Goal: Find specific page/section: Find specific page/section

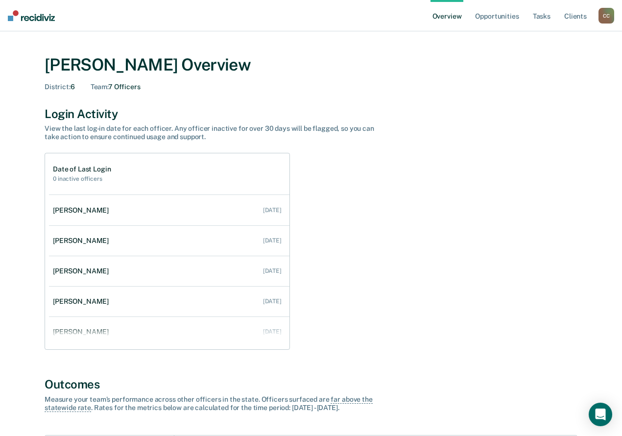
click at [608, 13] on div "C C" at bounding box center [607, 16] width 16 height 16
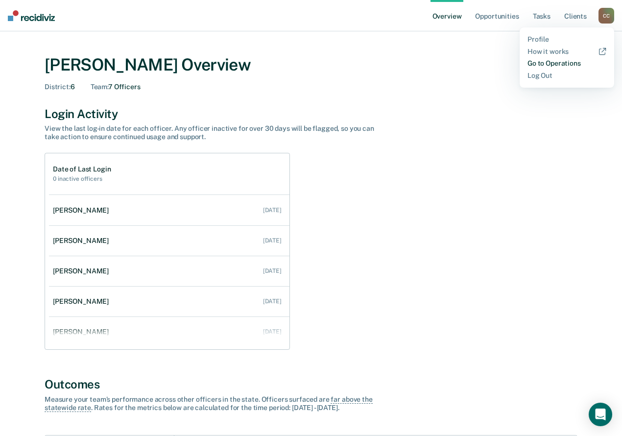
click at [546, 60] on link "Go to Operations" at bounding box center [567, 63] width 79 height 8
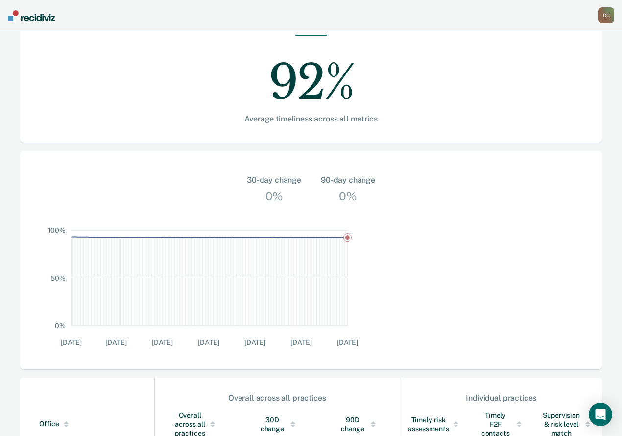
scroll to position [196, 0]
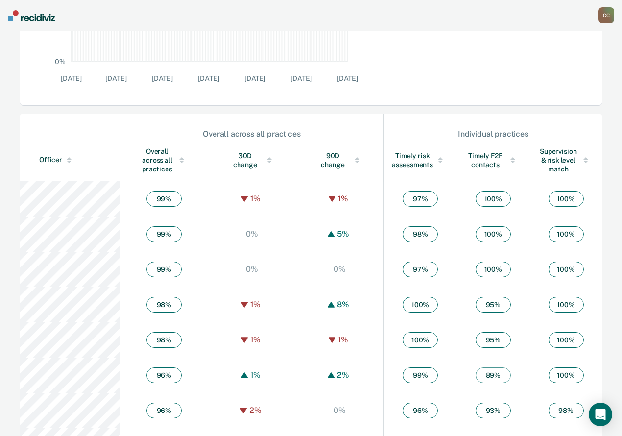
scroll to position [539, 0]
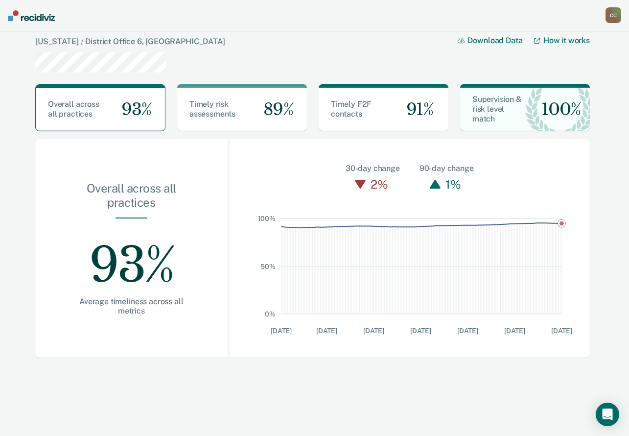
drag, startPoint x: 616, startPoint y: 11, endPoint x: 601, endPoint y: 23, distance: 18.8
click at [613, 14] on div "C C" at bounding box center [614, 15] width 16 height 16
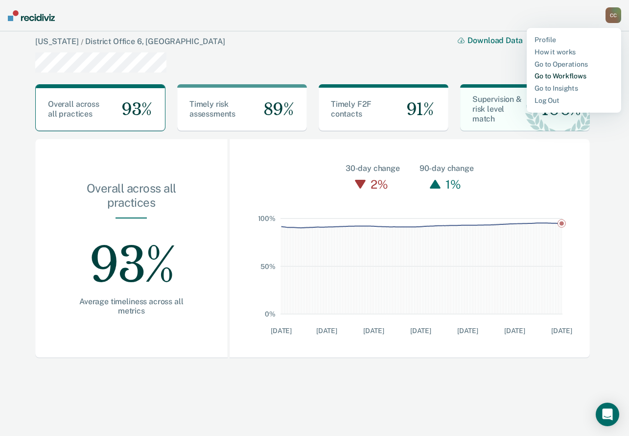
click at [557, 77] on link "Go to Workflows" at bounding box center [574, 76] width 79 height 8
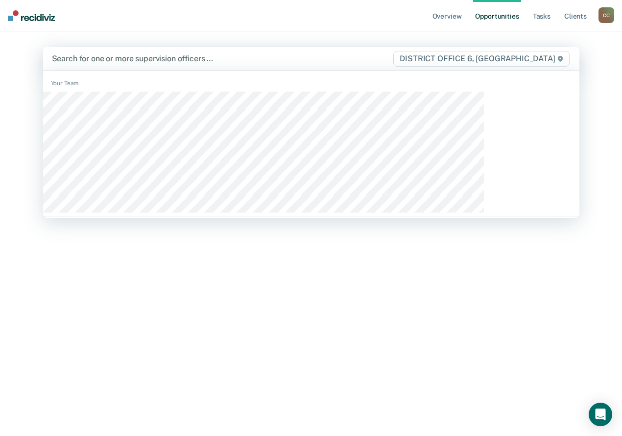
click at [438, 52] on span "DISTRICT OFFICE 6, [GEOGRAPHIC_DATA]" at bounding box center [481, 59] width 176 height 16
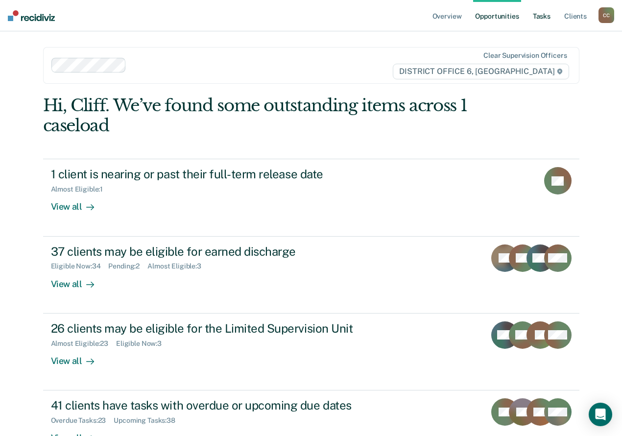
click at [547, 16] on link "Tasks" at bounding box center [542, 15] width 22 height 31
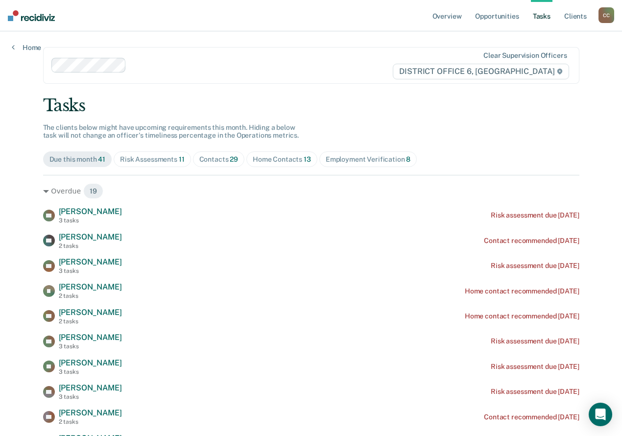
click at [184, 161] on div "Risk Assessments 11" at bounding box center [152, 159] width 64 height 8
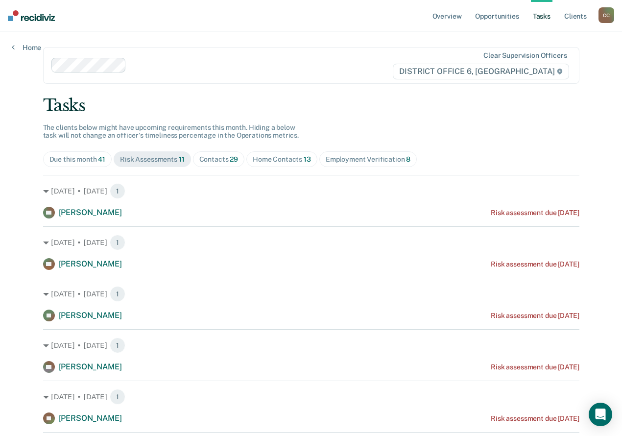
click at [311, 156] on div "Home Contacts 13" at bounding box center [282, 159] width 58 height 8
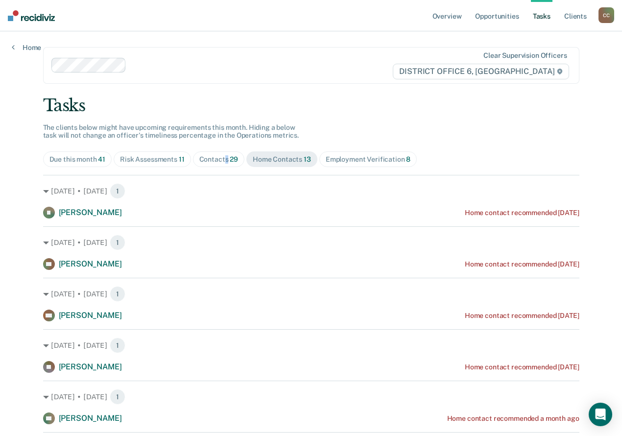
click at [239, 161] on div "Contacts 29" at bounding box center [218, 159] width 39 height 8
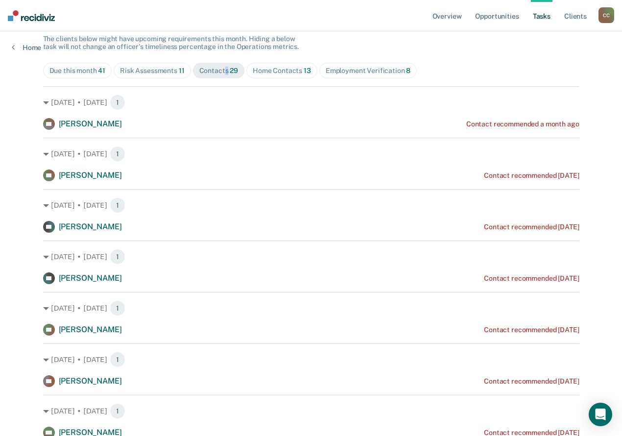
scroll to position [49, 0]
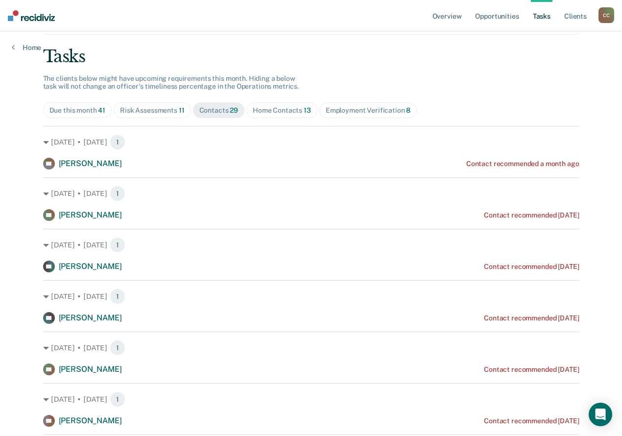
click at [184, 111] on div "Risk Assessments 11" at bounding box center [152, 110] width 64 height 8
click at [14, 45] on icon at bounding box center [13, 47] width 3 height 8
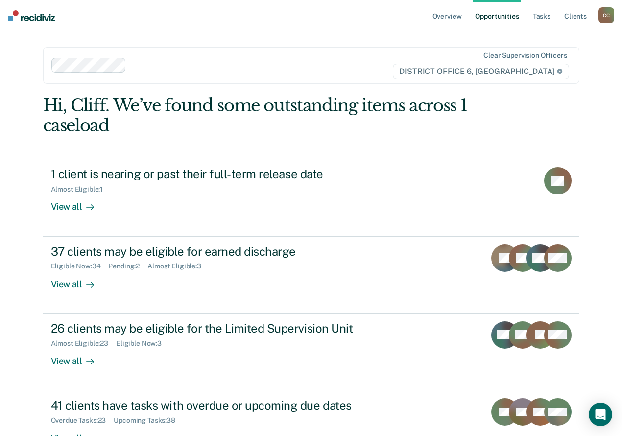
click at [616, 13] on nav "Overview Opportunities Tasks Client s [PERSON_NAME] Profile How it works Go to …" at bounding box center [311, 15] width 622 height 31
click at [604, 18] on div "C C" at bounding box center [607, 15] width 16 height 16
click at [547, 62] on link "Go to Operations" at bounding box center [567, 64] width 79 height 8
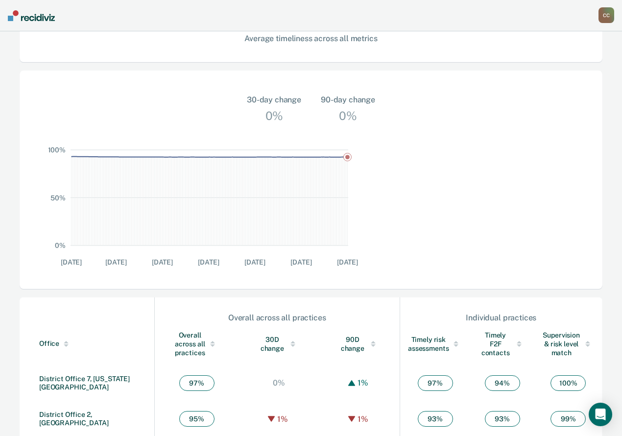
scroll to position [259, 0]
